Goal: Use online tool/utility: Utilize a website feature to perform a specific function

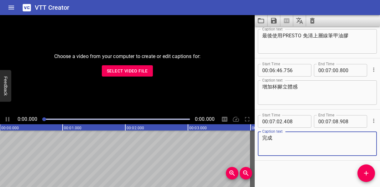
scroll to position [2630, 0]
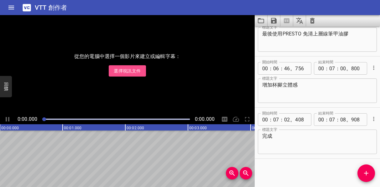
click at [130, 71] on font "選擇視訊文件" at bounding box center [127, 70] width 27 height 5
click at [126, 70] on font "選擇視訊文件" at bounding box center [127, 70] width 27 height 5
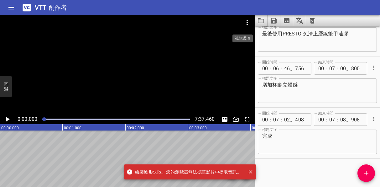
click at [248, 24] on icon "視訊選項" at bounding box center [248, 23] width 8 height 8
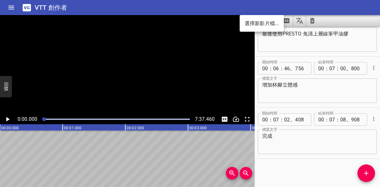
click at [254, 22] on font "選擇新影片檔..." at bounding box center [262, 23] width 34 height 6
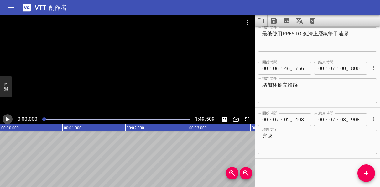
click at [9, 119] on icon "播放/暫停" at bounding box center [7, 119] width 3 height 4
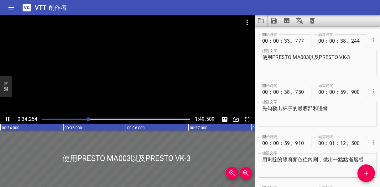
scroll to position [102, 0]
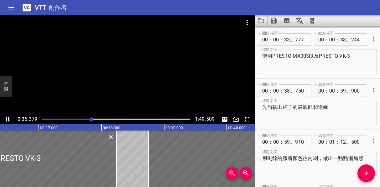
click at [8, 119] on icon "播放/暫停" at bounding box center [8, 119] width 8 height 8
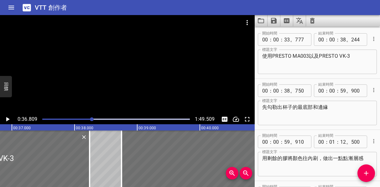
click at [53, 128] on rect at bounding box center [43, 127] width 1568 height 6
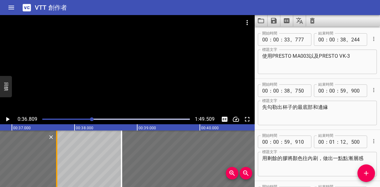
drag, startPoint x: 88, startPoint y: 146, endPoint x: 55, endPoint y: 147, distance: 32.9
click at [55, 147] on div at bounding box center [57, 158] width 6 height 56
type input "37"
type input "719"
drag, startPoint x: 70, startPoint y: 152, endPoint x: 168, endPoint y: 151, distance: 97.9
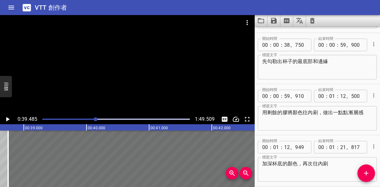
scroll to position [0, 0]
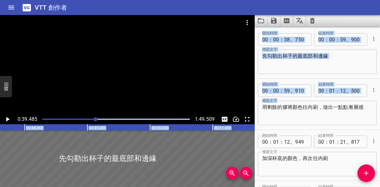
drag, startPoint x: 81, startPoint y: 126, endPoint x: 348, endPoint y: 126, distance: 267.2
click at [348, 126] on main "0:39.485 1:49.509 00:00.000 00:01.000 00:02.000 00:03.000 00:04.000 00:05.000 0…" at bounding box center [190, 101] width 380 height 172
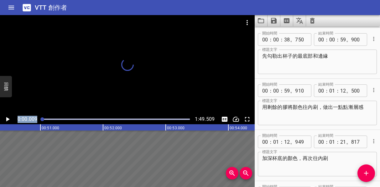
drag, startPoint x: 94, startPoint y: 119, endPoint x: 30, endPoint y: 119, distance: 63.7
click at [30, 119] on div "0:00.009 1:49.509" at bounding box center [127, 119] width 255 height 10
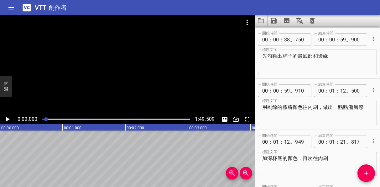
drag, startPoint x: 42, startPoint y: 118, endPoint x: 46, endPoint y: 117, distance: 4.1
click at [46, 117] on div at bounding box center [46, 119] width 4 height 4
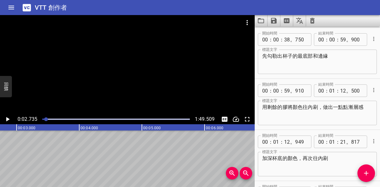
click at [48, 118] on div at bounding box center [116, 119] width 155 height 9
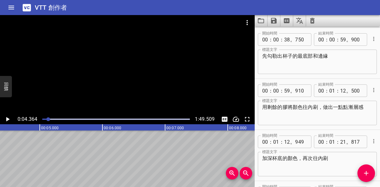
click at [51, 119] on div "播放進度" at bounding box center [116, 119] width 148 height 1
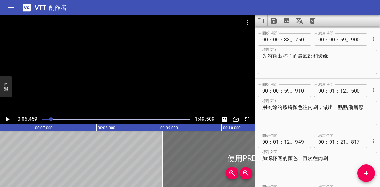
click at [60, 118] on div at bounding box center [116, 119] width 155 height 9
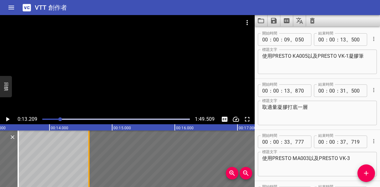
drag, startPoint x: 41, startPoint y: 135, endPoint x: 114, endPoint y: 140, distance: 72.9
click at [90, 140] on div at bounding box center [88, 158] width 1 height 56
type input "15"
type input "030"
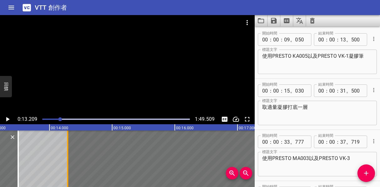
drag, startPoint x: 114, startPoint y: 140, endPoint x: 67, endPoint y: 140, distance: 46.4
click at [67, 140] on div at bounding box center [67, 158] width 1 height 56
type input "14"
type input "290"
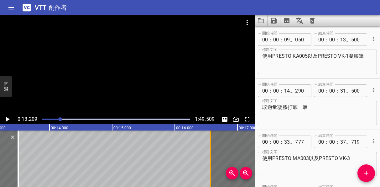
drag, startPoint x: 67, startPoint y: 140, endPoint x: 210, endPoint y: 150, distance: 143.3
click at [211, 150] on div at bounding box center [210, 158] width 1 height 56
type input "16"
type input "575"
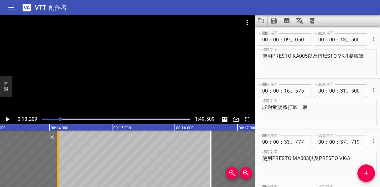
drag, startPoint x: 17, startPoint y: 137, endPoint x: 61, endPoint y: 137, distance: 44.2
click at [61, 137] on div at bounding box center [58, 158] width 6 height 56
type input "14"
drag, startPoint x: 62, startPoint y: 137, endPoint x: 50, endPoint y: 139, distance: 12.9
click at [51, 139] on div at bounding box center [51, 158] width 1 height 56
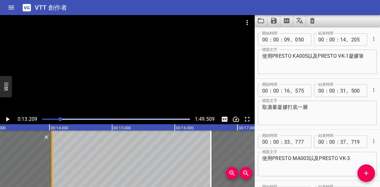
type input "000"
click at [59, 119] on div at bounding box center [116, 119] width 148 height 1
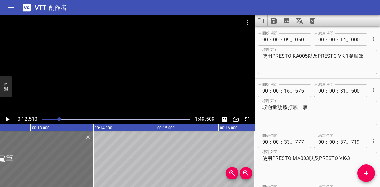
click at [283, 57] on textarea "使用PRESTO KA005以及PRESTO VK-1凝膠筆" at bounding box center [318, 62] width 110 height 18
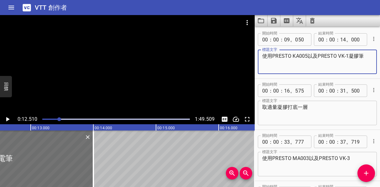
drag, startPoint x: 291, startPoint y: 57, endPoint x: 383, endPoint y: 57, distance: 92.2
click at [380, 57] on html "VTT 創作者 字幕編輯器 大量轉錄 登入 報名 隱私 接觸 0:12.510 1:49.509 00:00.000 00:01.000 00:02.000 …" at bounding box center [190, 93] width 380 height 187
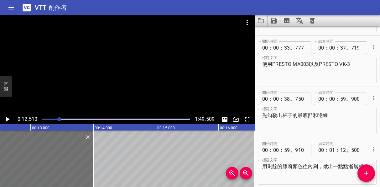
scroll to position [47, 0]
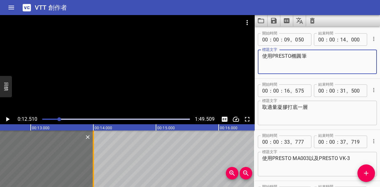
type textarea "使用PRESTO橢圓筆"
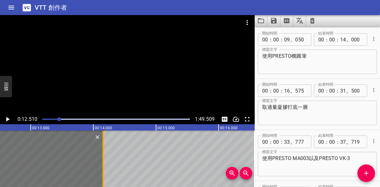
drag, startPoint x: 94, startPoint y: 139, endPoint x: 104, endPoint y: 139, distance: 9.7
click at [104, 139] on div at bounding box center [103, 158] width 6 height 56
type input "155"
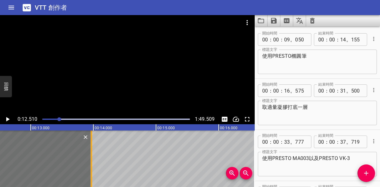
drag, startPoint x: 104, startPoint y: 139, endPoint x: 93, endPoint y: 140, distance: 11.9
click at [93, 140] on div at bounding box center [91, 158] width 6 height 56
type input "13"
drag, startPoint x: 93, startPoint y: 140, endPoint x: 88, endPoint y: 140, distance: 5.1
click at [88, 140] on div at bounding box center [87, 158] width 6 height 56
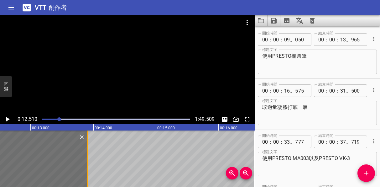
type input "885"
drag, startPoint x: 86, startPoint y: 141, endPoint x: 94, endPoint y: 141, distance: 7.8
click at [94, 141] on div at bounding box center [93, 158] width 1 height 56
type input "14"
type input "010"
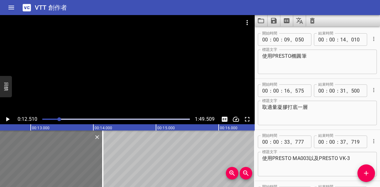
drag, startPoint x: 73, startPoint y: 144, endPoint x: 81, endPoint y: 146, distance: 7.7
type input "170"
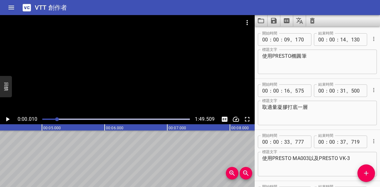
click at [57, 118] on div at bounding box center [57, 119] width 4 height 4
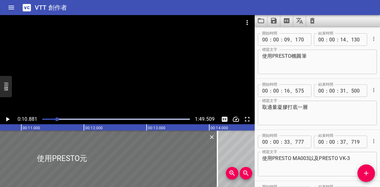
scroll to position [0, 682]
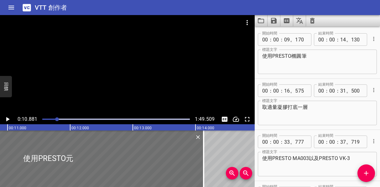
click at [61, 118] on div at bounding box center [116, 119] width 155 height 9
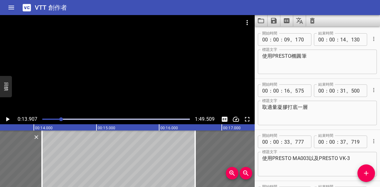
scroll to position [0, 872]
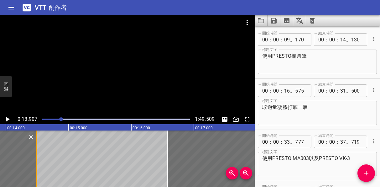
drag, startPoint x: 15, startPoint y: 148, endPoint x: 40, endPoint y: 149, distance: 25.4
click at [40, 149] on div at bounding box center [37, 158] width 6 height 56
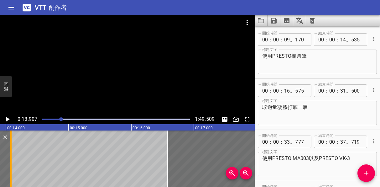
drag, startPoint x: 41, startPoint y: 151, endPoint x: 13, endPoint y: 151, distance: 28.5
click at [13, 151] on div at bounding box center [11, 158] width 6 height 56
type input "080"
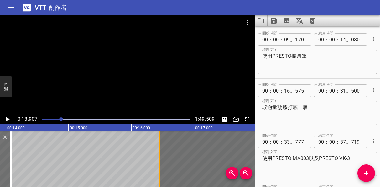
drag, startPoint x: 167, startPoint y: 150, endPoint x: 159, endPoint y: 152, distance: 8.4
click at [159, 152] on div at bounding box center [159, 158] width 1 height 56
click at [161, 152] on div at bounding box center [159, 158] width 6 height 56
drag, startPoint x: 161, startPoint y: 152, endPoint x: 148, endPoint y: 153, distance: 12.9
click at [148, 153] on div at bounding box center [151, 158] width 6 height 56
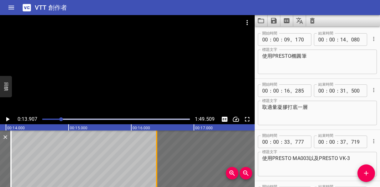
drag, startPoint x: 148, startPoint y: 153, endPoint x: 156, endPoint y: 153, distance: 7.5
click at [156, 153] on div at bounding box center [157, 158] width 6 height 56
type input "405"
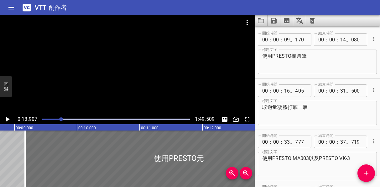
scroll to position [0, 538]
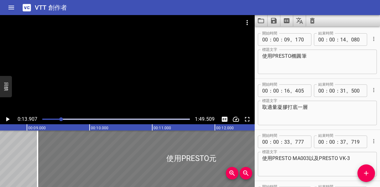
click at [79, 139] on div at bounding box center [192, 158] width 308 height 56
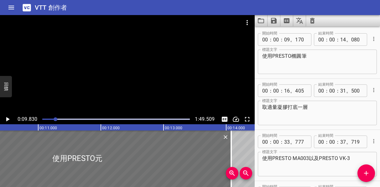
scroll to position [0, 687]
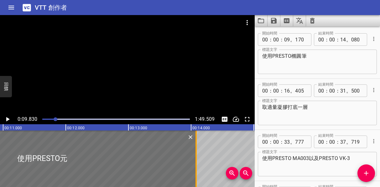
click at [195, 146] on div at bounding box center [196, 158] width 6 height 56
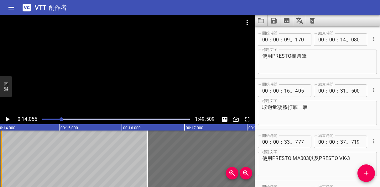
scroll to position [0, 881]
drag, startPoint x: 4, startPoint y: 144, endPoint x: 12, endPoint y: 144, distance: 8.5
click at [12, 144] on div at bounding box center [10, 158] width 6 height 56
drag, startPoint x: 12, startPoint y: 144, endPoint x: 1, endPoint y: 145, distance: 11.4
click at [1, 145] on div at bounding box center [1, 158] width 6 height 56
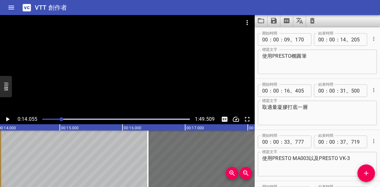
type input "025"
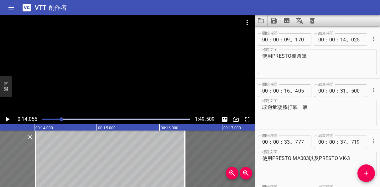
scroll to position [0, 843]
drag, startPoint x: 35, startPoint y: 157, endPoint x: 29, endPoint y: 158, distance: 5.8
click at [29, 158] on div at bounding box center [32, 158] width 6 height 56
type input "13"
type input "935"
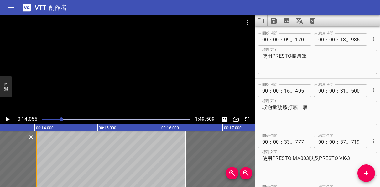
drag, startPoint x: 29, startPoint y: 158, endPoint x: 35, endPoint y: 158, distance: 6.0
click at [35, 158] on div at bounding box center [37, 158] width 6 height 56
type input "14"
type input "030"
drag, startPoint x: 35, startPoint y: 158, endPoint x: 23, endPoint y: 158, distance: 11.9
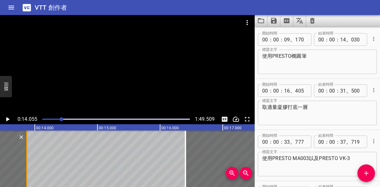
click at [24, 158] on div at bounding box center [27, 158] width 6 height 56
type input "13"
drag, startPoint x: 23, startPoint y: 158, endPoint x: 32, endPoint y: 158, distance: 9.1
click at [32, 158] on div at bounding box center [34, 158] width 6 height 56
type input "985"
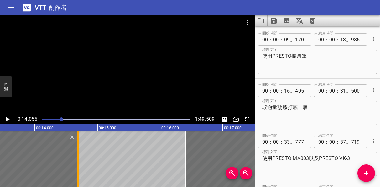
drag, startPoint x: 35, startPoint y: 156, endPoint x: 79, endPoint y: 161, distance: 44.4
click at [79, 161] on div at bounding box center [78, 158] width 6 height 56
type input "14"
type input "690"
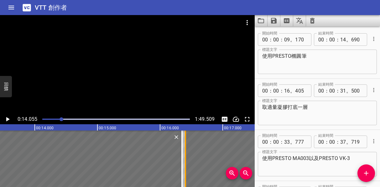
click at [183, 157] on div at bounding box center [186, 158] width 6 height 56
type input "16"
type input "350"
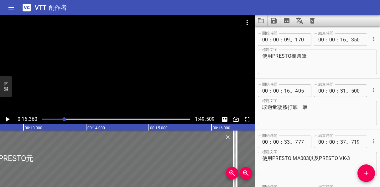
scroll to position [0, 775]
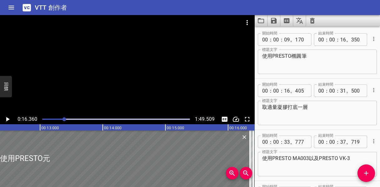
click at [94, 151] on div at bounding box center [25, 158] width 450 height 56
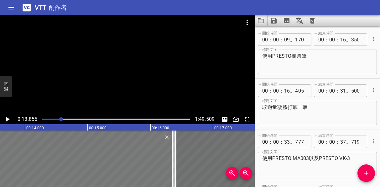
scroll to position [0, 869]
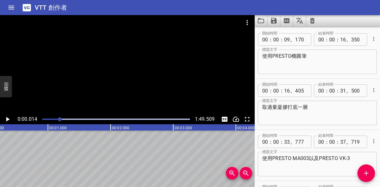
click at [60, 119] on div at bounding box center [60, 119] width 4 height 4
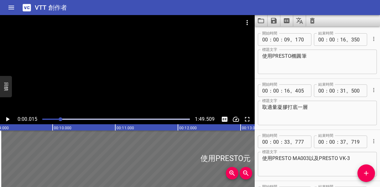
click at [61, 119] on div at bounding box center [61, 119] width 4 height 4
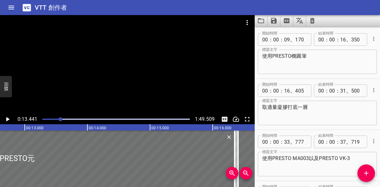
click at [60, 119] on div at bounding box center [61, 119] width 4 height 4
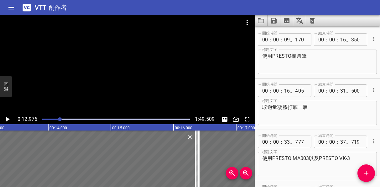
scroll to position [0, 814]
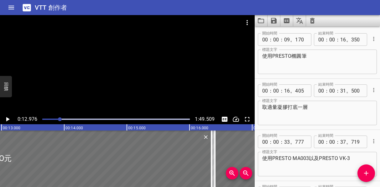
click at [6, 119] on icon "播放/暫停" at bounding box center [8, 119] width 8 height 8
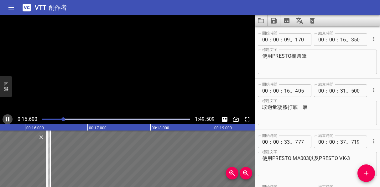
click at [6, 119] on icon "播放/暫停" at bounding box center [8, 119] width 4 height 4
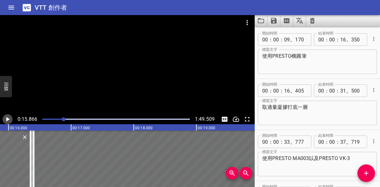
click at [6, 119] on icon "播放/暫停" at bounding box center [7, 119] width 3 height 4
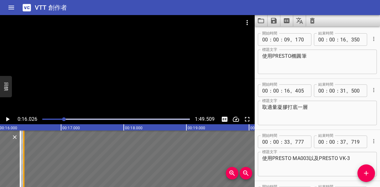
click at [23, 150] on div at bounding box center [23, 158] width 1 height 56
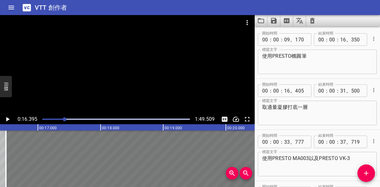
drag, startPoint x: 23, startPoint y: 150, endPoint x: 29, endPoint y: 151, distance: 6.0
type input "500"
type input "595"
drag, startPoint x: 29, startPoint y: 151, endPoint x: 19, endPoint y: 152, distance: 10.1
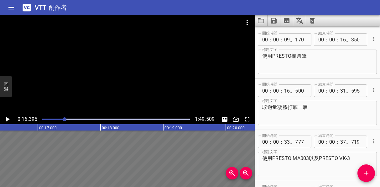
type input "345"
type input "440"
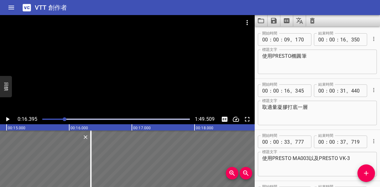
scroll to position [0, 928]
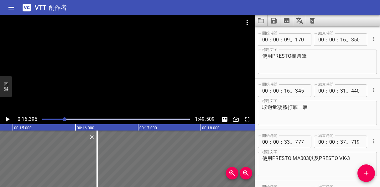
click at [64, 119] on div at bounding box center [65, 119] width 4 height 4
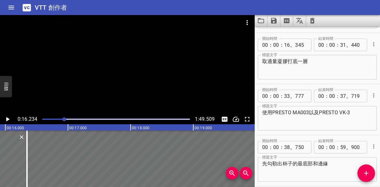
scroll to position [0, 1018]
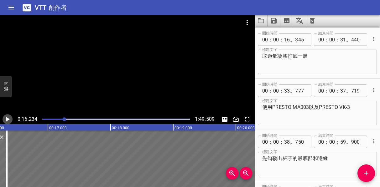
click at [7, 120] on icon "播放/暫停" at bounding box center [7, 119] width 3 height 4
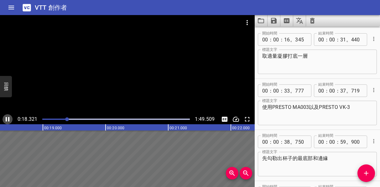
click at [7, 119] on icon "播放/暫停" at bounding box center [8, 119] width 8 height 8
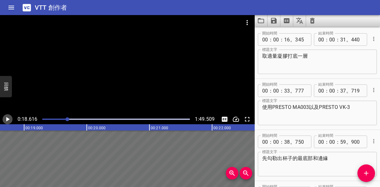
click at [7, 119] on icon "播放/暫停" at bounding box center [7, 119] width 3 height 4
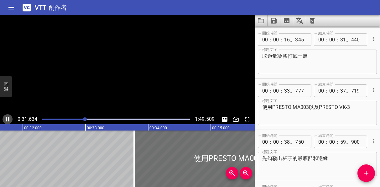
click at [7, 119] on icon "播放/暫停" at bounding box center [8, 119] width 8 height 8
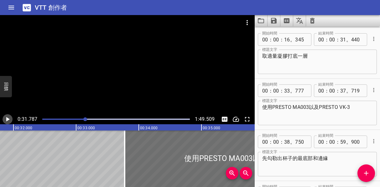
click at [7, 119] on icon "播放/暫停" at bounding box center [7, 119] width 3 height 4
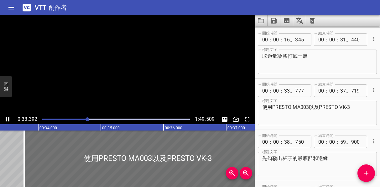
scroll to position [0, 2111]
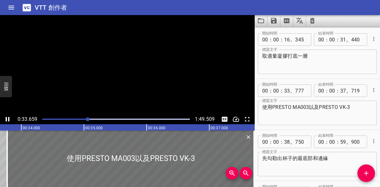
click at [7, 119] on icon "播放/暫停" at bounding box center [8, 119] width 8 height 8
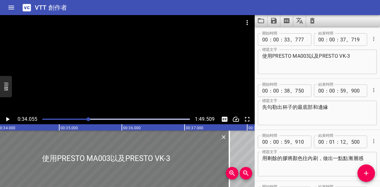
click at [20, 146] on div at bounding box center [105, 158] width 247 height 56
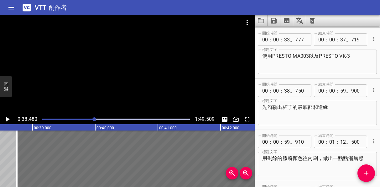
scroll to position [0, 2098]
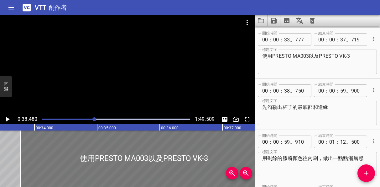
click at [76, 140] on div at bounding box center [143, 158] width 247 height 56
type input "997"
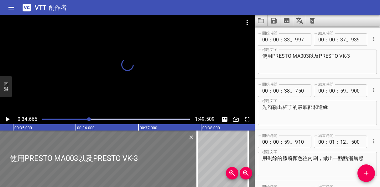
scroll to position [0, 2188]
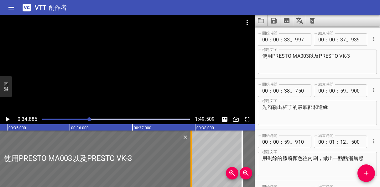
click at [192, 157] on div at bounding box center [191, 158] width 1 height 56
click at [191, 157] on div at bounding box center [190, 158] width 1 height 56
drag, startPoint x: 193, startPoint y: 156, endPoint x: 187, endPoint y: 156, distance: 5.3
click at [187, 156] on div at bounding box center [185, 158] width 6 height 56
drag, startPoint x: 187, startPoint y: 156, endPoint x: 192, endPoint y: 156, distance: 4.7
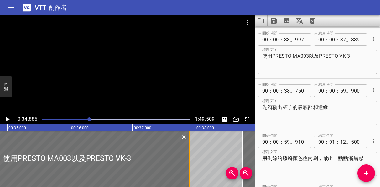
click at [192, 156] on div at bounding box center [190, 158] width 6 height 56
type input "914"
click at [318, 62] on textarea "使用PRESTO MA003以及PRESTO VK-3" at bounding box center [318, 62] width 110 height 18
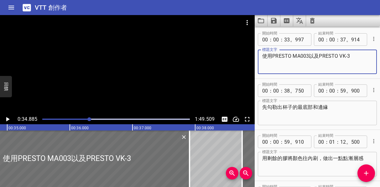
click at [318, 62] on textarea "使用PRESTO MA003以及PRESTO VK-3" at bounding box center [318, 62] width 110 height 18
drag, startPoint x: 361, startPoint y: 56, endPoint x: 228, endPoint y: 58, distance: 133.3
click at [225, 58] on main "0:34.885 1:49.509 00:00.000 00:01.000 00:02.000 00:03.000 00:04.000 00:05.000 0…" at bounding box center [190, 101] width 380 height 172
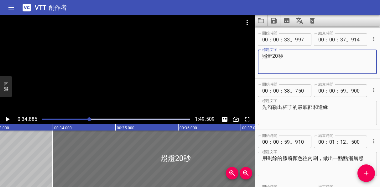
scroll to position [0, 2079]
type textarea "照燈20秒"
click at [45, 125] on rect at bounding box center [273, 127] width 1568 height 6
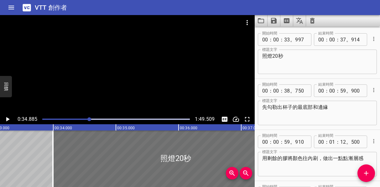
click at [50, 125] on rect at bounding box center [273, 127] width 1568 height 6
click at [46, 123] on div at bounding box center [116, 119] width 155 height 9
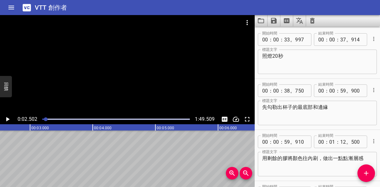
scroll to position [0, 157]
click at [66, 118] on div at bounding box center [116, 119] width 155 height 9
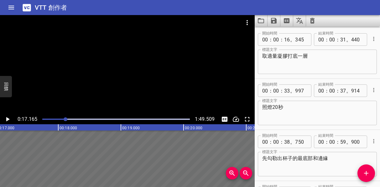
scroll to position [0, 1077]
click at [7, 119] on icon "播放/暫停" at bounding box center [7, 119] width 3 height 4
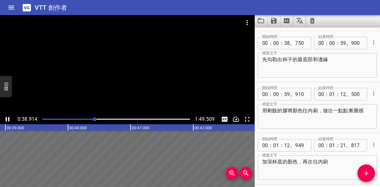
scroll to position [153, 0]
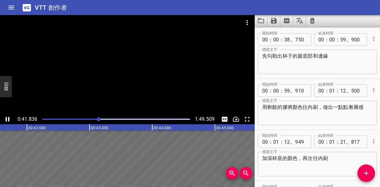
click at [125, 75] on div at bounding box center [127, 64] width 255 height 99
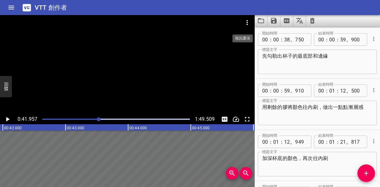
click at [249, 24] on icon "視訊選項" at bounding box center [248, 23] width 8 height 8
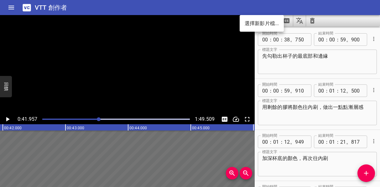
click at [224, 22] on div at bounding box center [190, 93] width 380 height 187
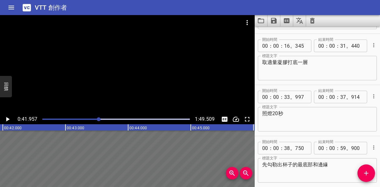
scroll to position [0, 0]
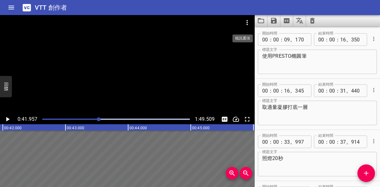
click at [249, 21] on icon "視訊選項" at bounding box center [248, 23] width 8 height 8
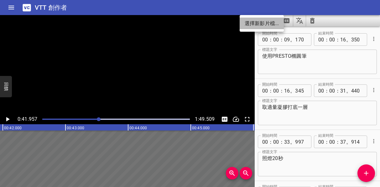
click at [251, 22] on font "選擇新影片檔..." at bounding box center [262, 23] width 34 height 6
